Goal: Information Seeking & Learning: Check status

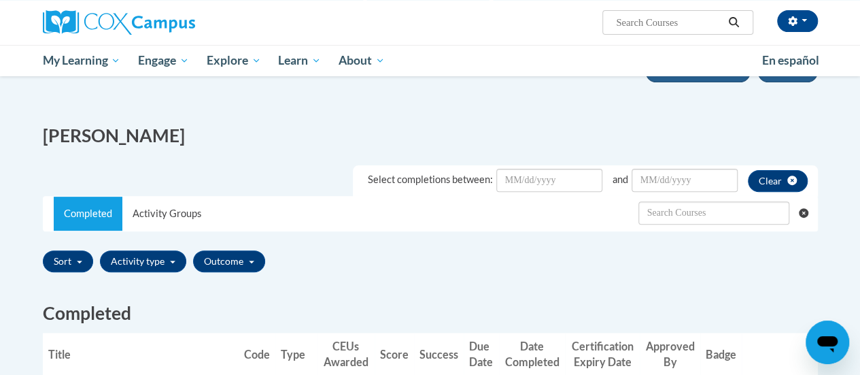
scroll to position [272, 0]
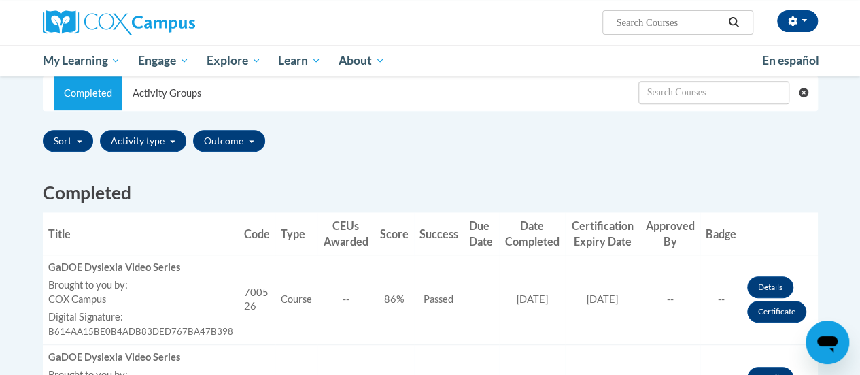
click at [547, 119] on div "Select completions between: and Clear Completed Activity Groups Sort Title Code…" at bounding box center [430, 266] width 775 height 462
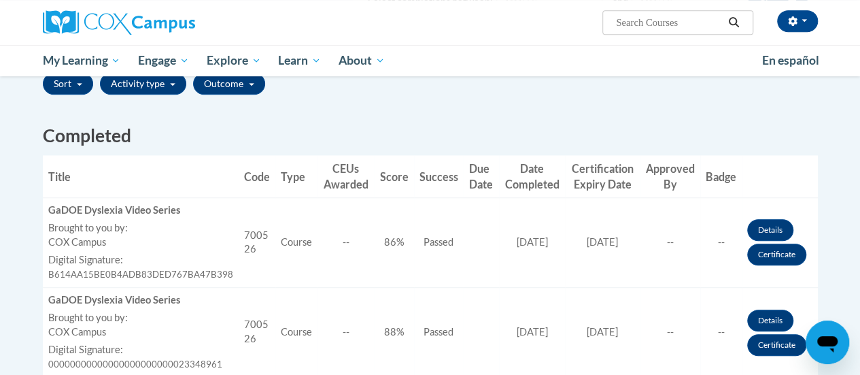
scroll to position [408, 0]
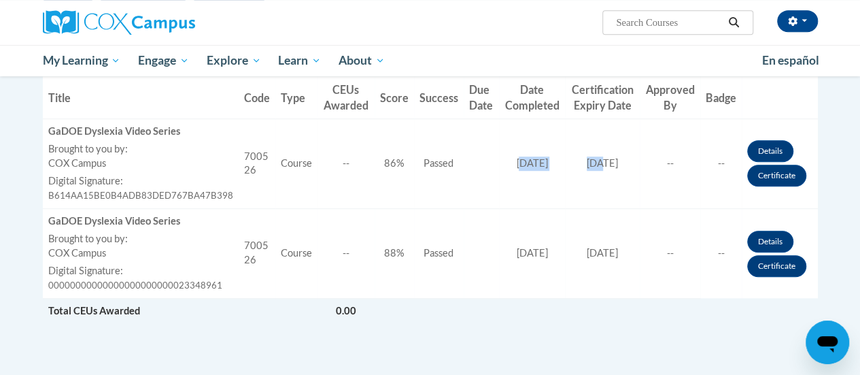
drag, startPoint x: 503, startPoint y: 165, endPoint x: 586, endPoint y: 171, distance: 83.1
click at [586, 171] on tr "Title GaDOE [MEDICAL_DATA] Video Series Brought to you by: COX Campus Last Enro…" at bounding box center [430, 164] width 775 height 90
click at [587, 171] on td "Certificate Expiration Date [DATE]" at bounding box center [602, 164] width 75 height 90
click at [597, 169] on td "Certificate Expiration Date [DATE]" at bounding box center [602, 164] width 75 height 90
click at [765, 175] on link "Certificate" at bounding box center [776, 176] width 59 height 22
